Goal: Complete application form

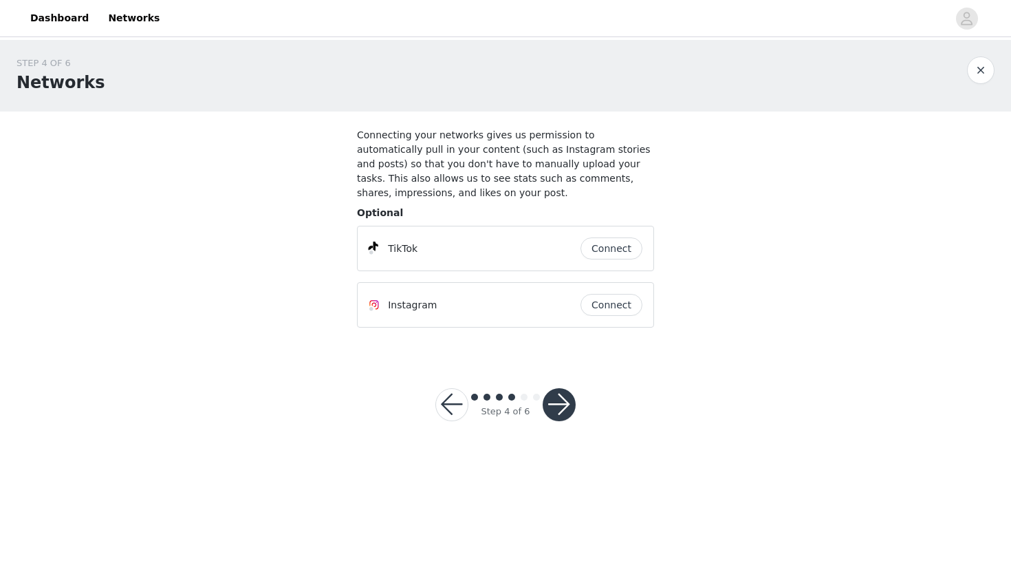
click at [609, 248] on button "Connect" at bounding box center [612, 248] width 62 height 22
click at [563, 413] on button "button" at bounding box center [559, 404] width 33 height 33
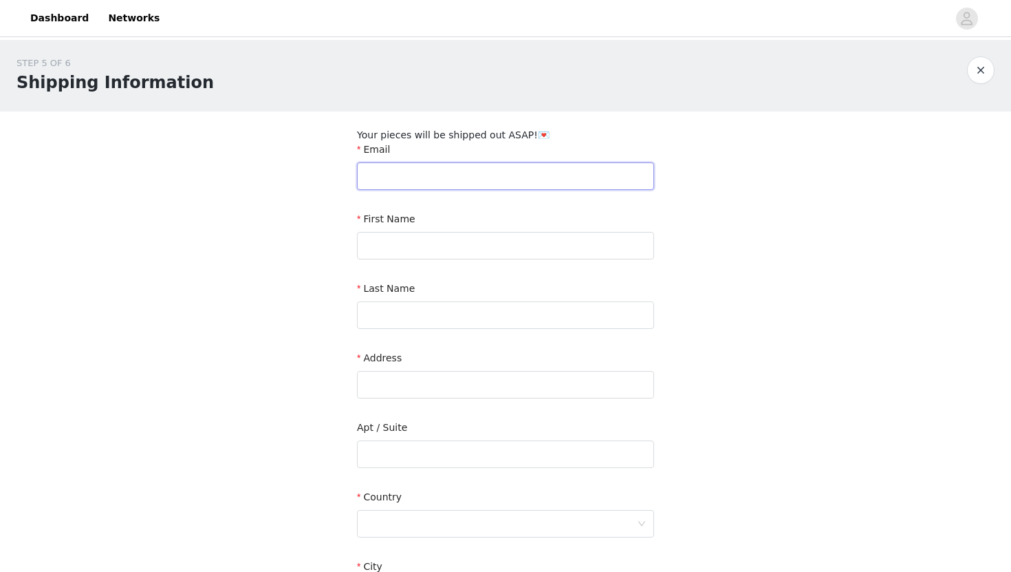
click at [454, 183] on input "text" at bounding box center [505, 176] width 297 height 28
type input "[EMAIL_ADDRESS][DOMAIN_NAME]"
type input "Chloé"
type input "[PERSON_NAME]"
type input "3825 Boul [PERSON_NAME]"
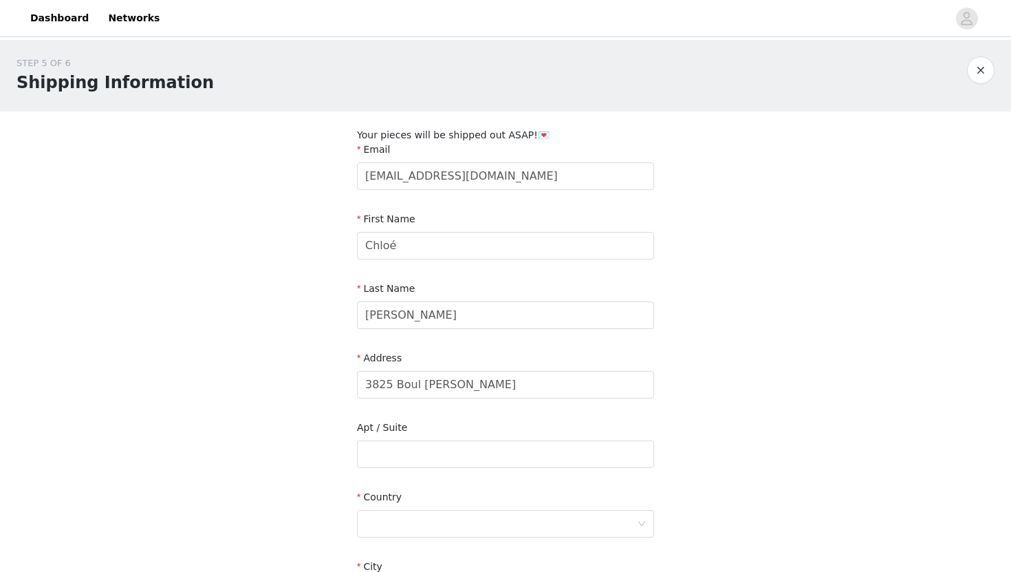
type input "[GEOGRAPHIC_DATA]"
type input "G1P 2J4"
type input "8192773662"
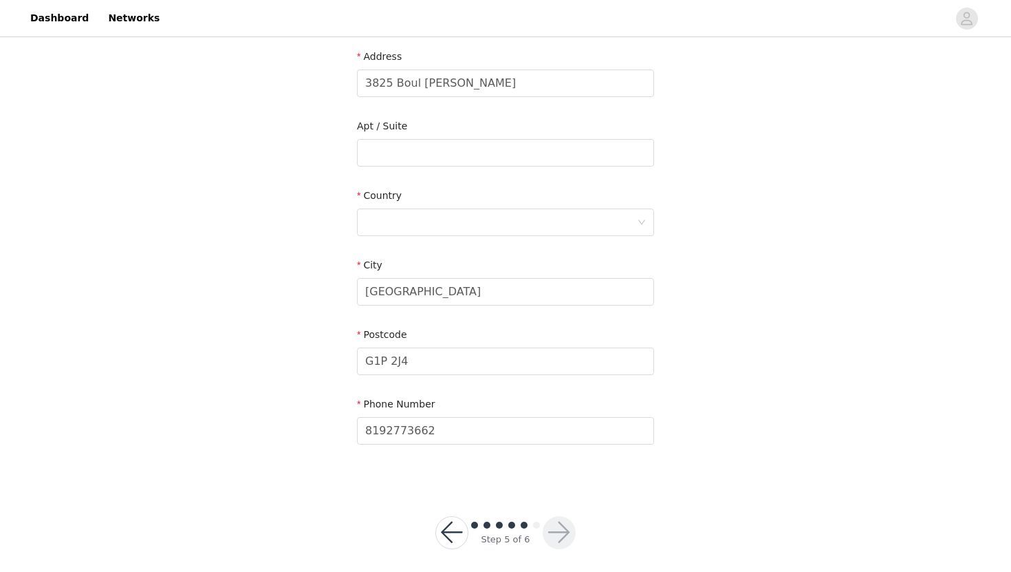
scroll to position [311, 0]
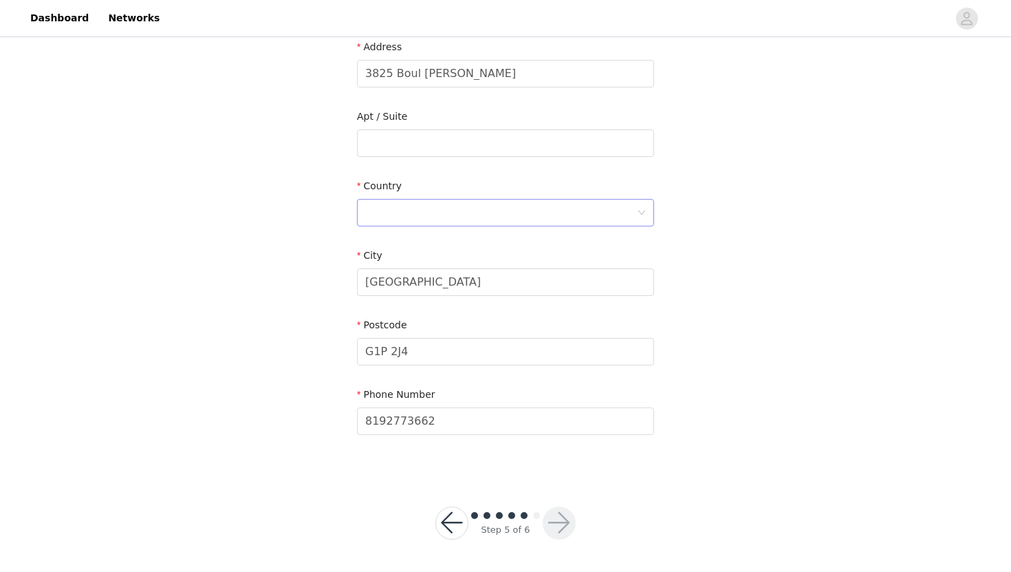
click at [589, 210] on div at bounding box center [501, 212] width 272 height 26
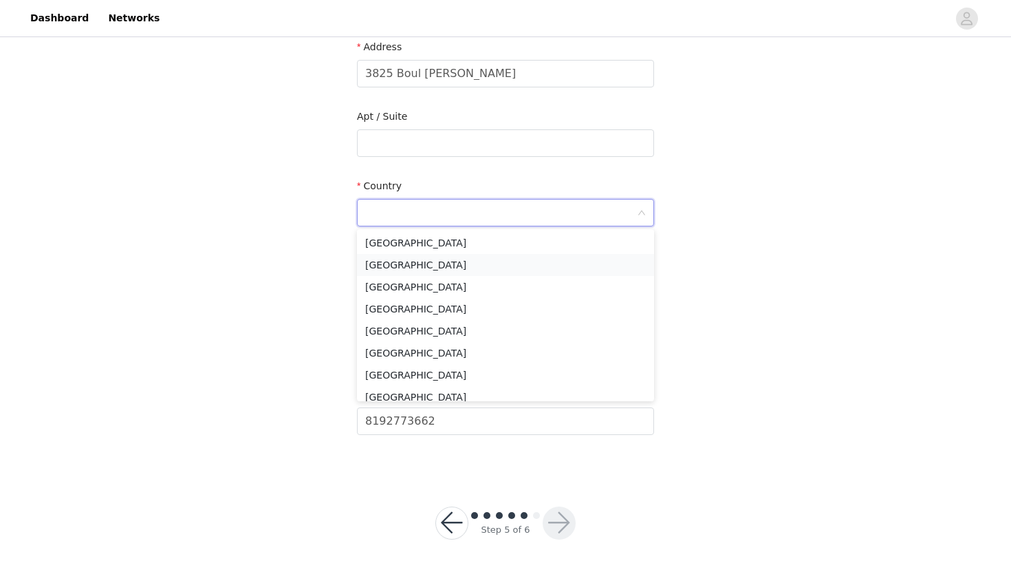
click at [501, 260] on li "[GEOGRAPHIC_DATA]" at bounding box center [505, 265] width 297 height 22
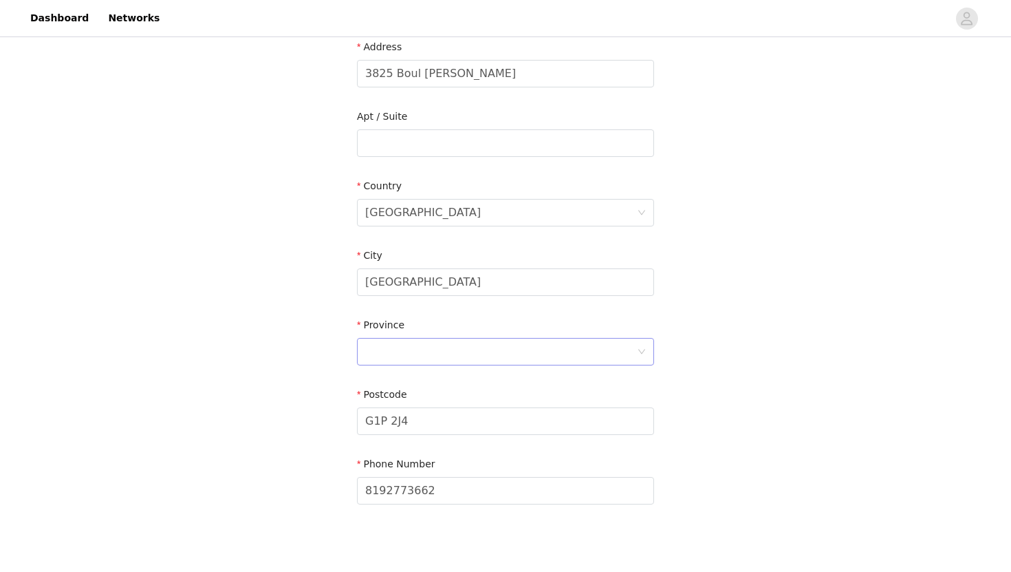
click at [530, 354] on div at bounding box center [501, 351] width 272 height 26
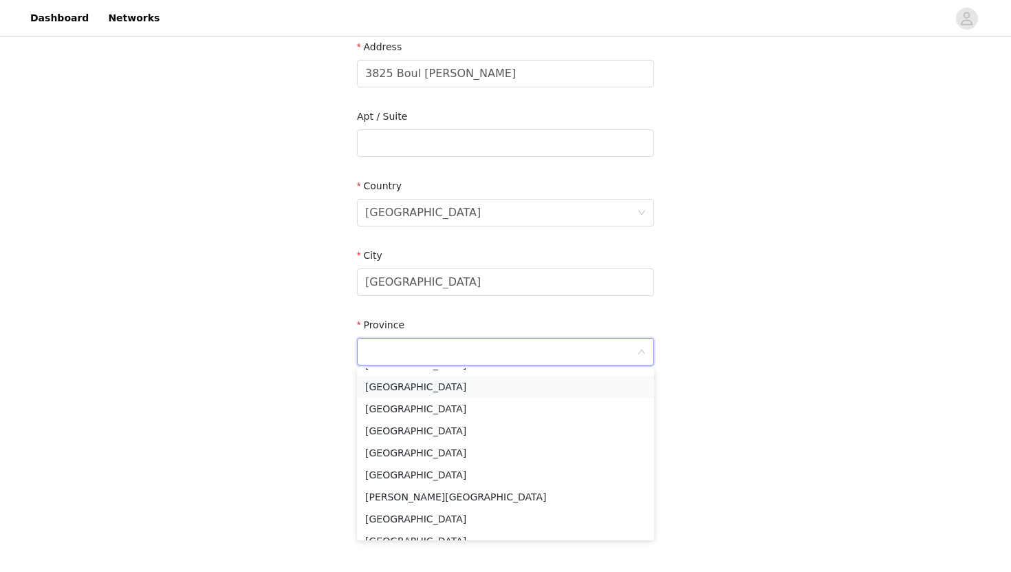
scroll to position [85, 0]
click at [415, 520] on li "[GEOGRAPHIC_DATA]" at bounding box center [505, 517] width 297 height 22
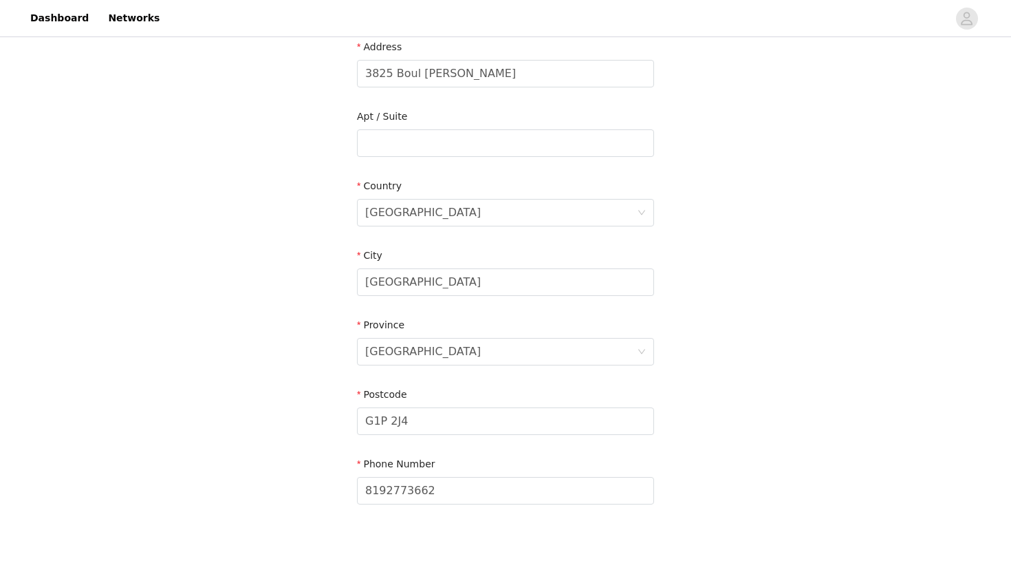
scroll to position [380, 0]
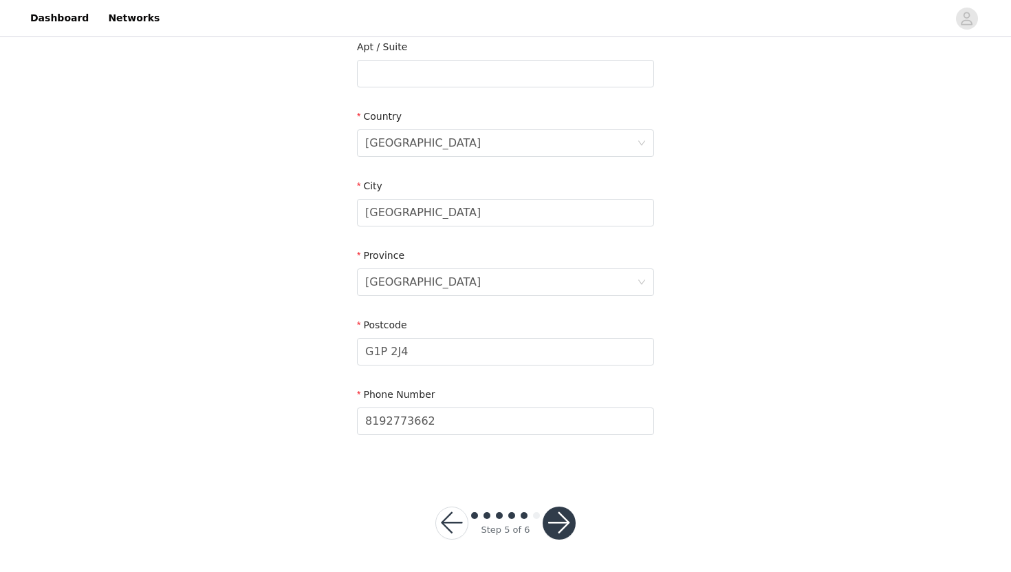
click at [567, 524] on button "button" at bounding box center [559, 522] width 33 height 33
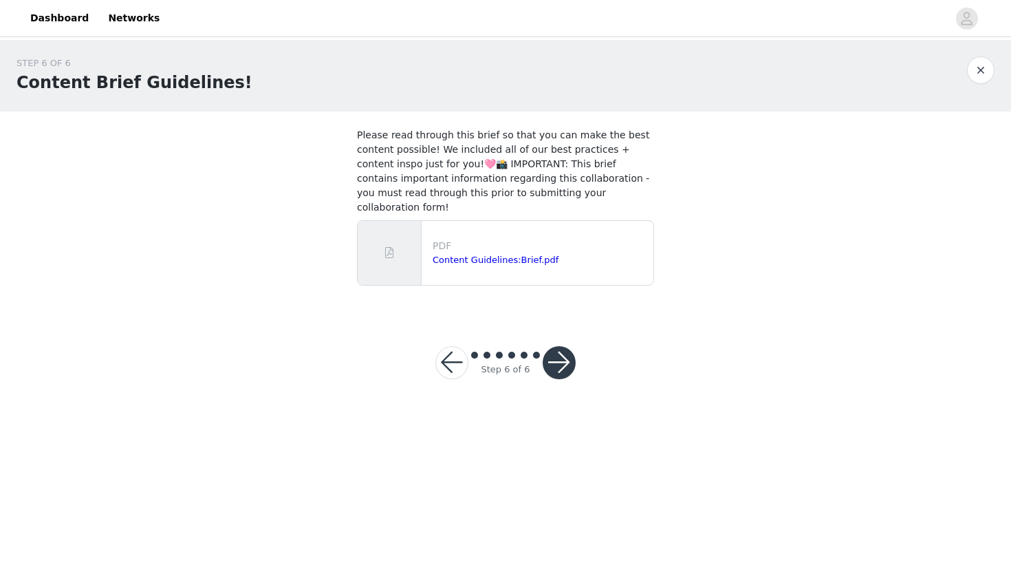
click at [587, 253] on div "Content Guidelines:Brief.pdf" at bounding box center [540, 260] width 215 height 14
click at [536, 254] on link "Content Guidelines:Brief.pdf" at bounding box center [496, 259] width 126 height 10
click at [563, 346] on button "button" at bounding box center [559, 362] width 33 height 33
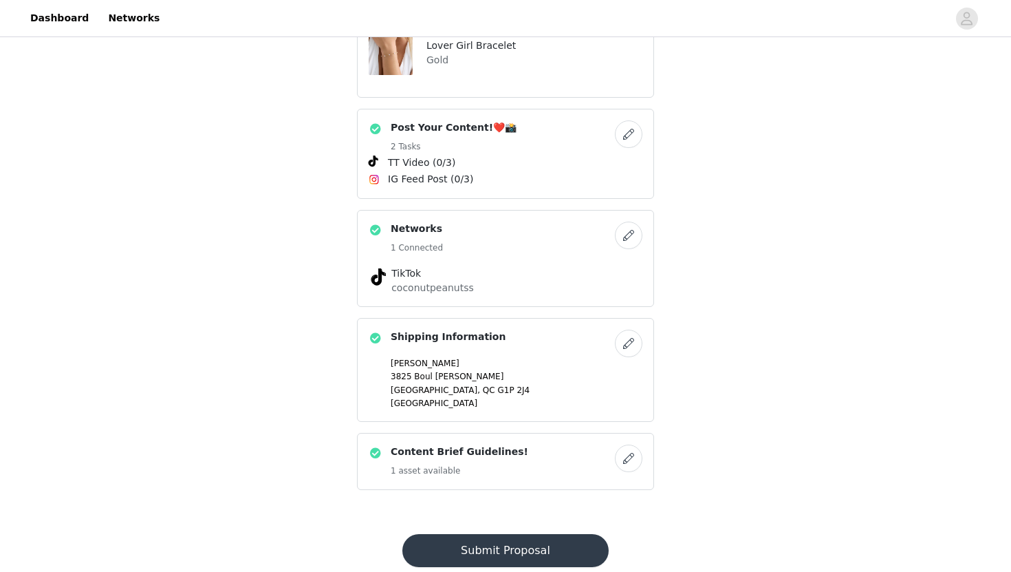
scroll to position [475, 0]
click at [630, 120] on button "button" at bounding box center [629, 134] width 28 height 28
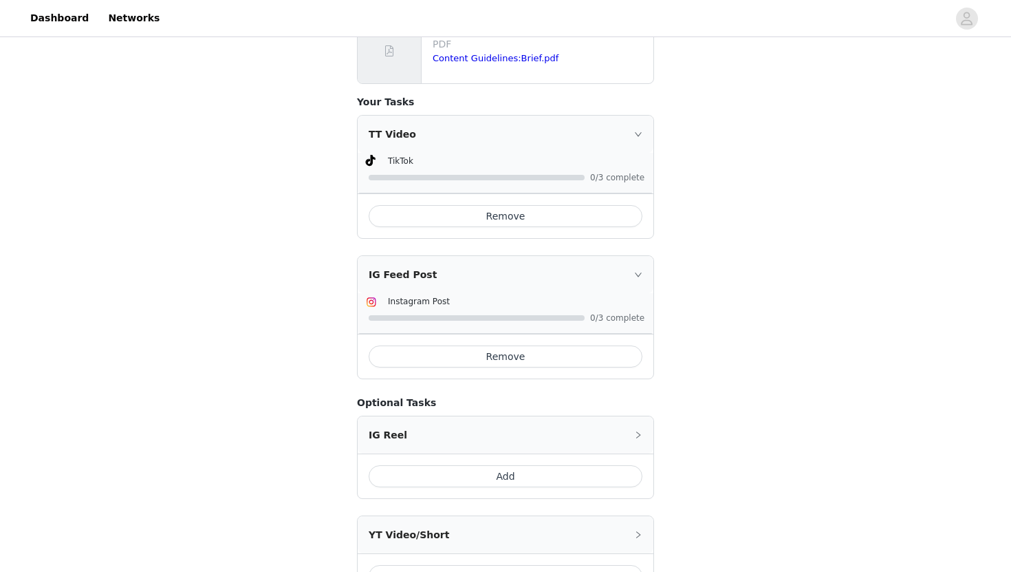
scroll to position [603, 0]
click at [523, 345] on button "Remove" at bounding box center [506, 356] width 274 height 22
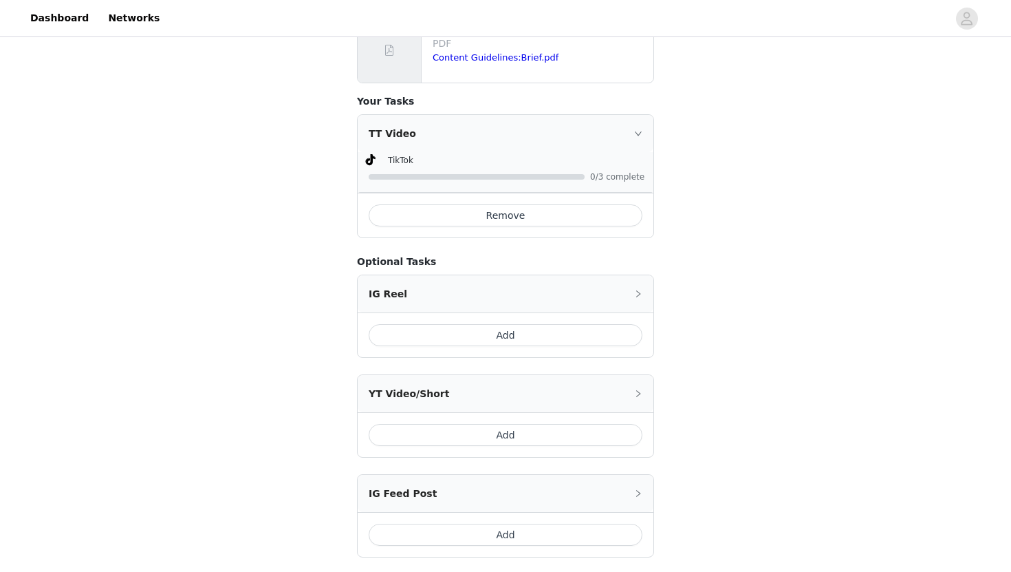
scroll to position [706, 0]
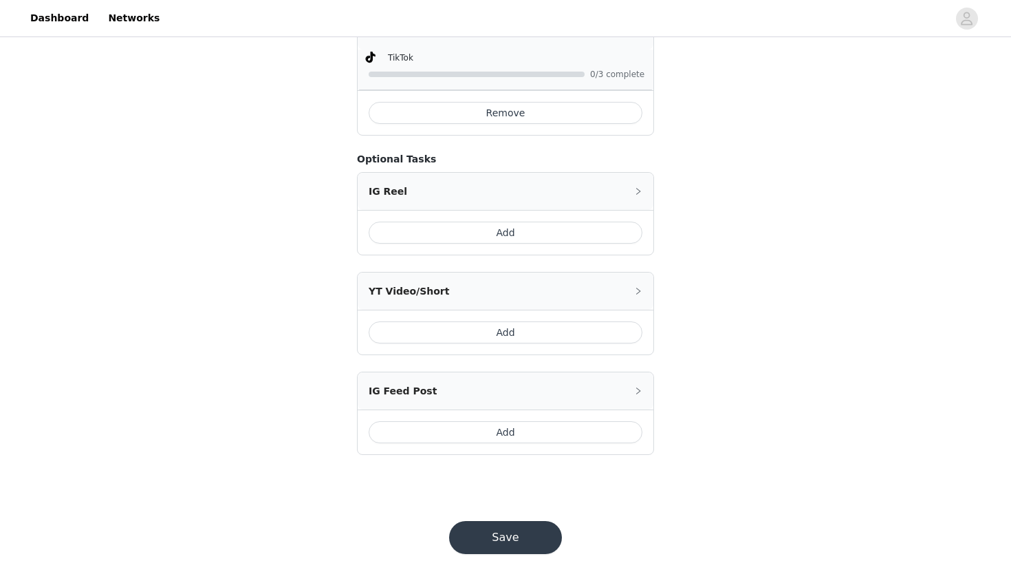
click at [533, 521] on button "Save" at bounding box center [505, 537] width 113 height 33
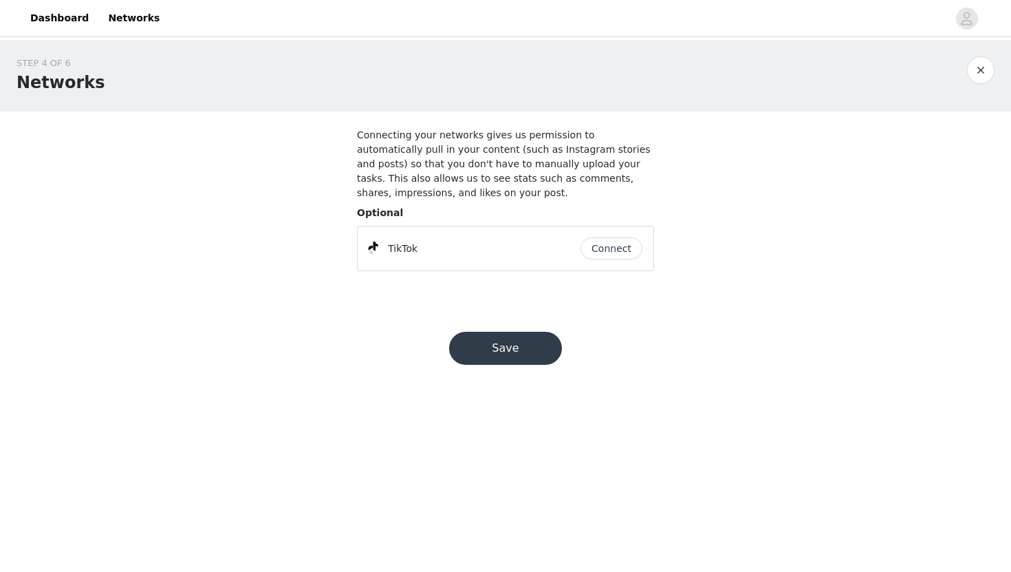
click at [532, 356] on button "Save" at bounding box center [505, 348] width 113 height 33
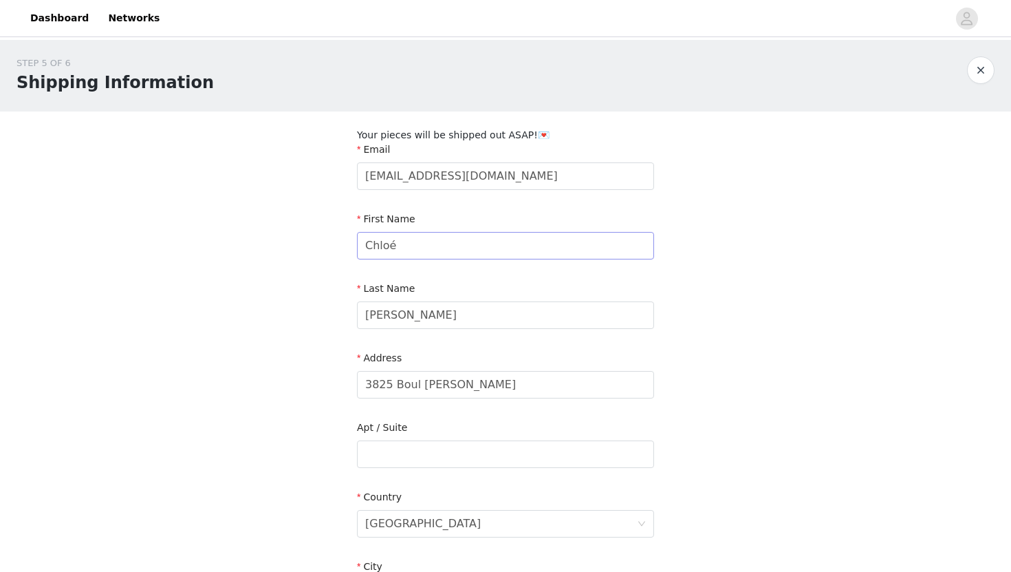
scroll to position [380, 0]
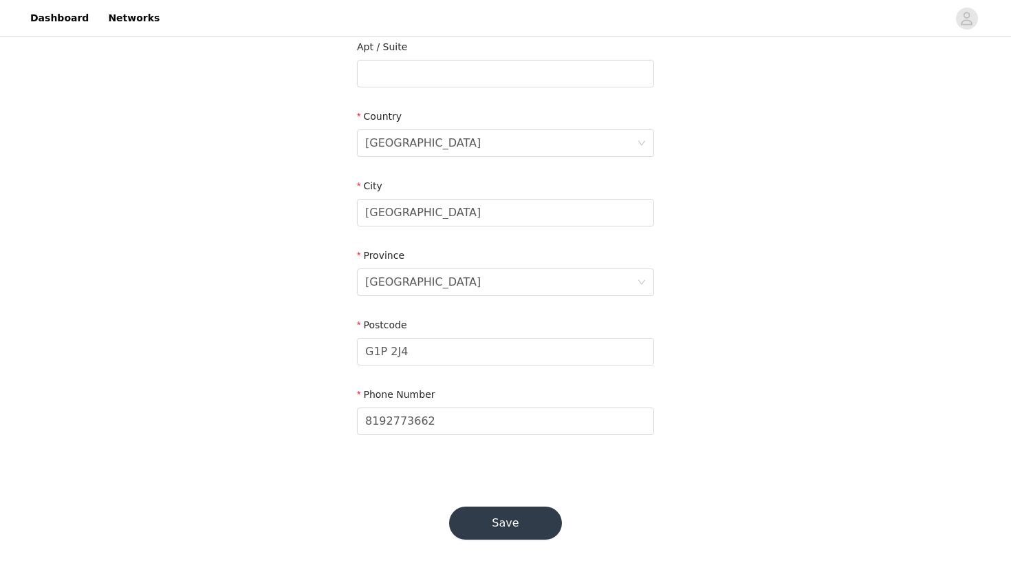
click at [524, 517] on button "Save" at bounding box center [505, 522] width 113 height 33
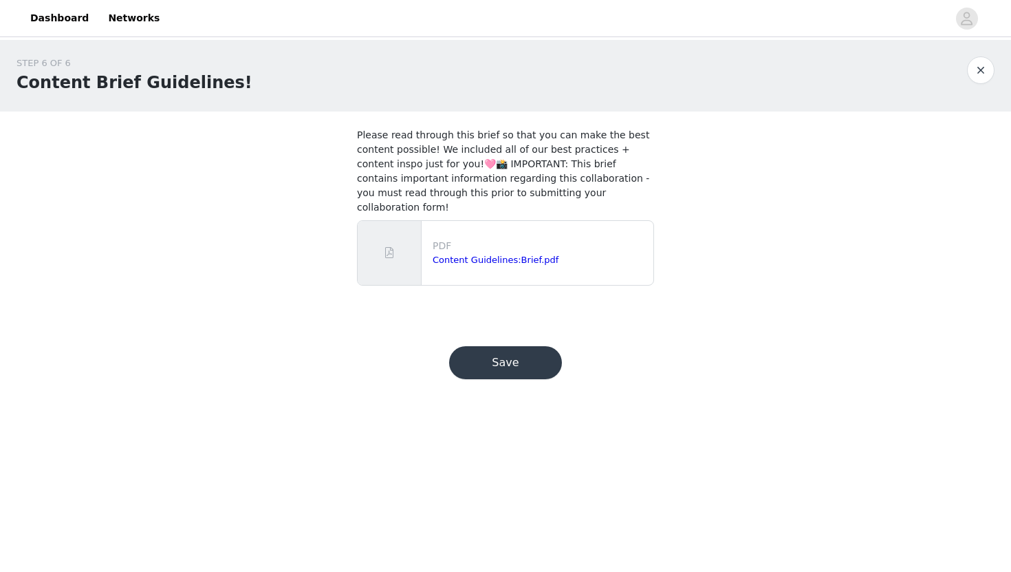
click at [545, 353] on button "Save" at bounding box center [505, 362] width 113 height 33
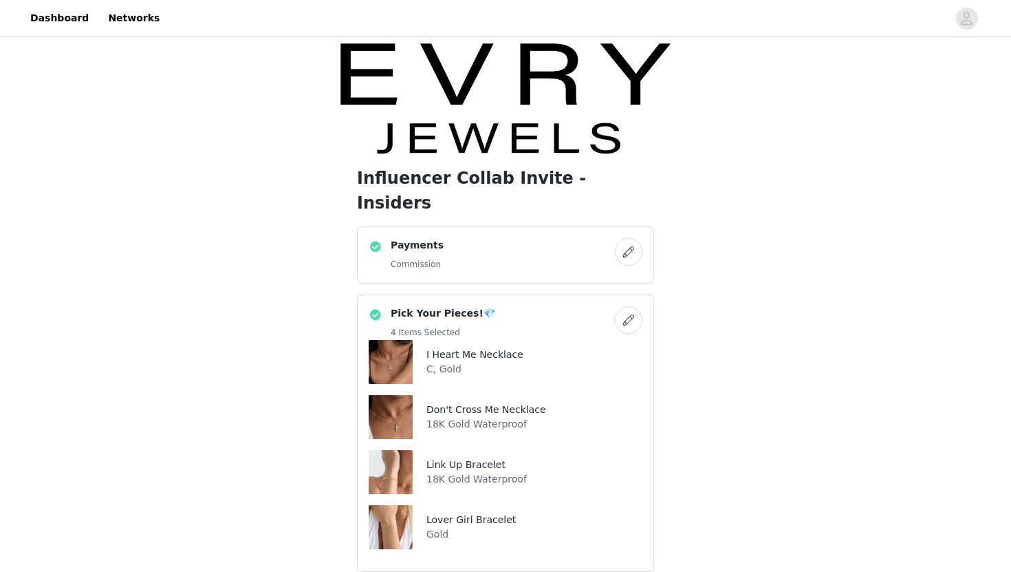
scroll to position [467, 0]
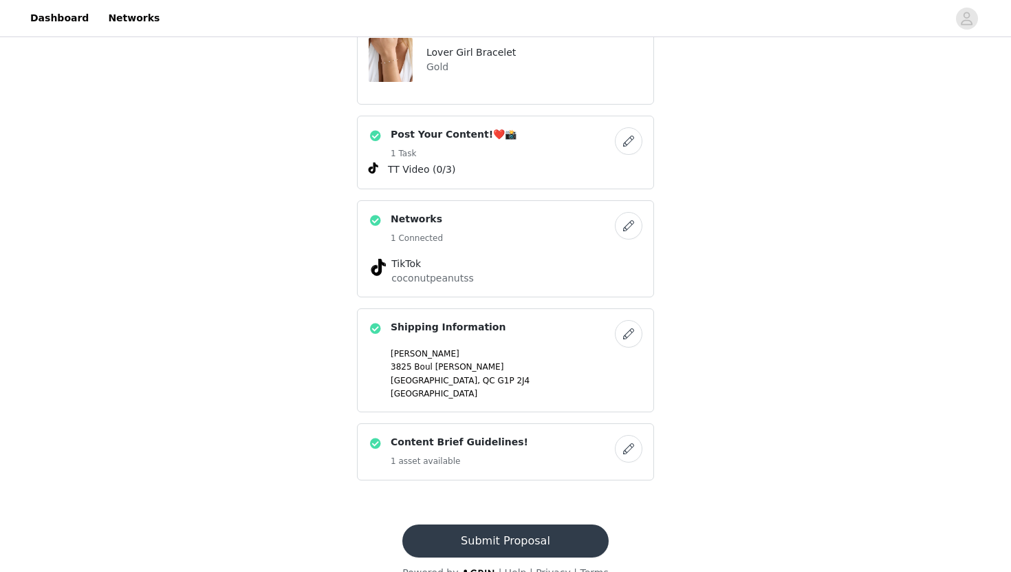
click at [514, 524] on button "Submit Proposal" at bounding box center [505, 540] width 206 height 33
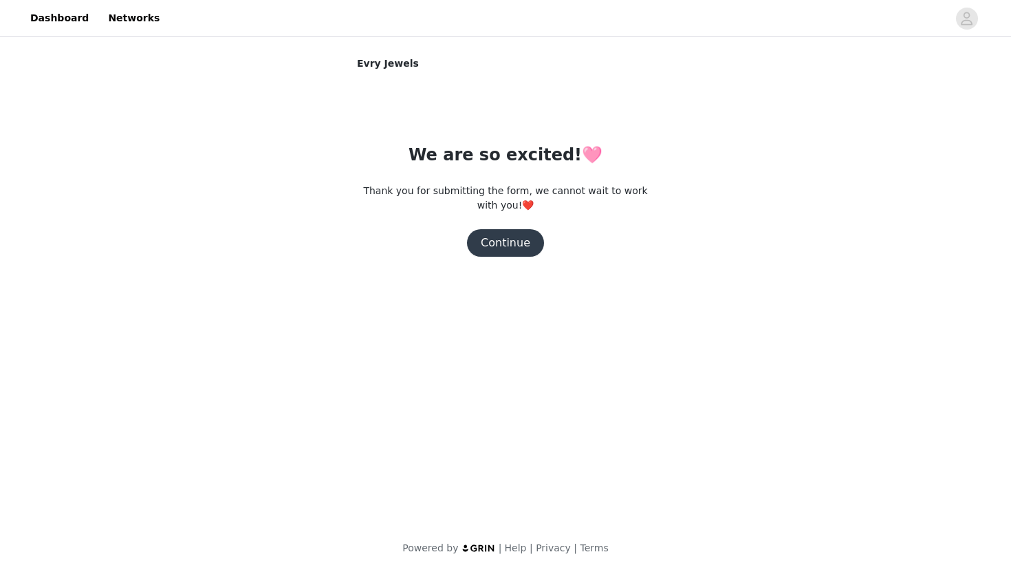
click at [517, 250] on button "Continue" at bounding box center [505, 243] width 77 height 28
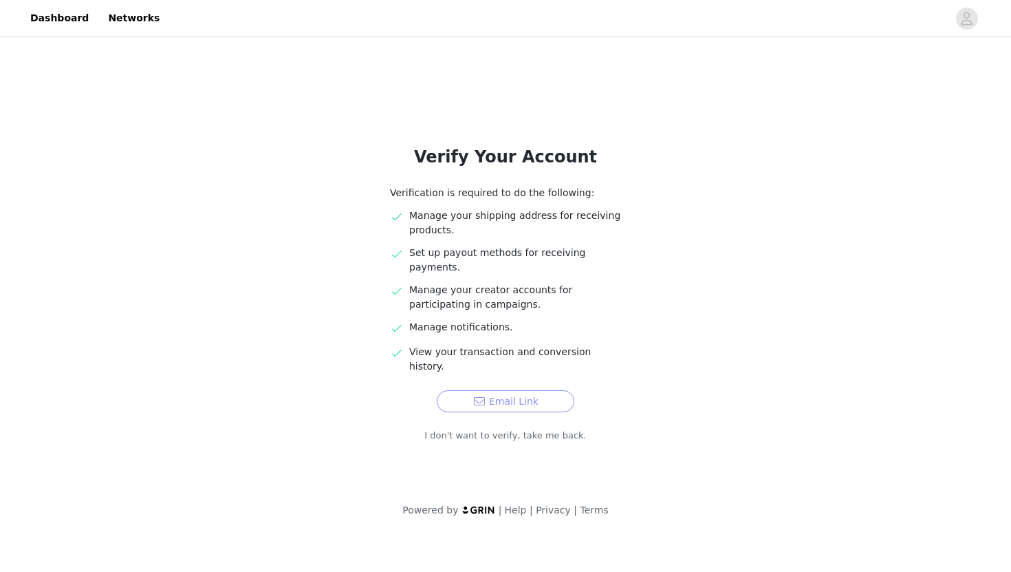
click at [532, 390] on button "Email Link" at bounding box center [506, 401] width 138 height 22
